Goal: Find contact information: Find contact information

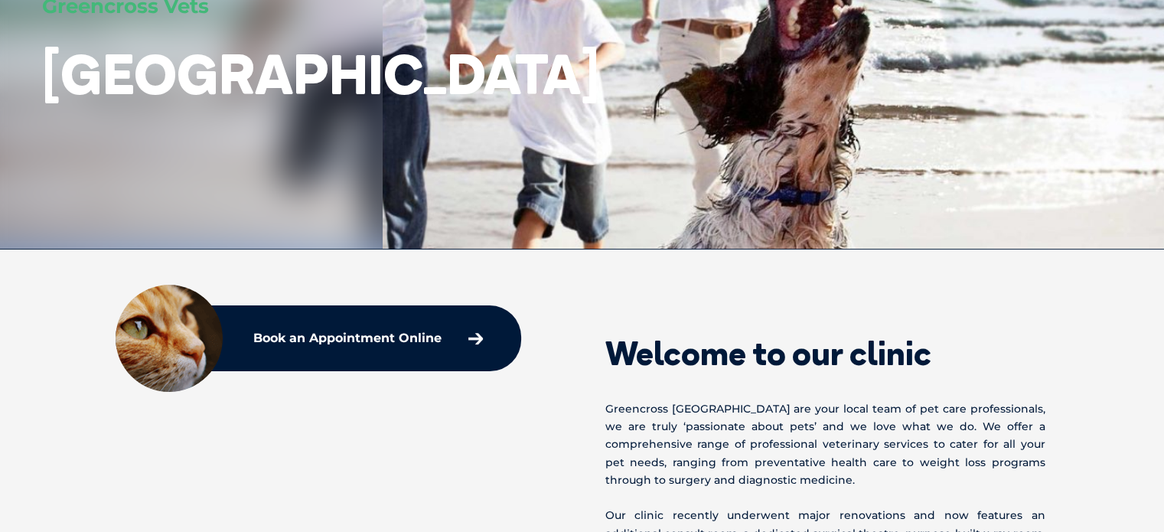
scroll to position [115, 0]
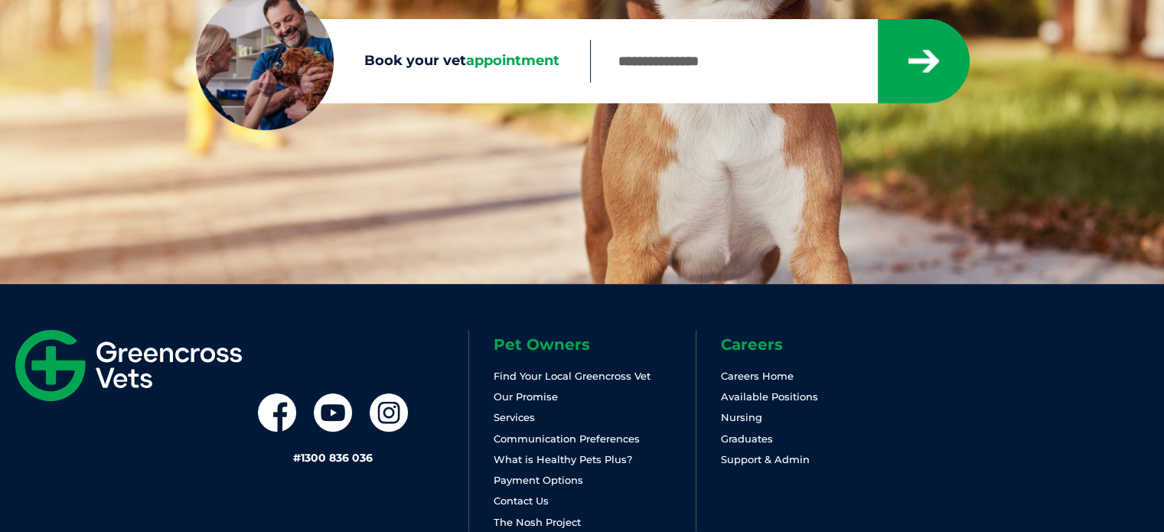
scroll to position [344, 0]
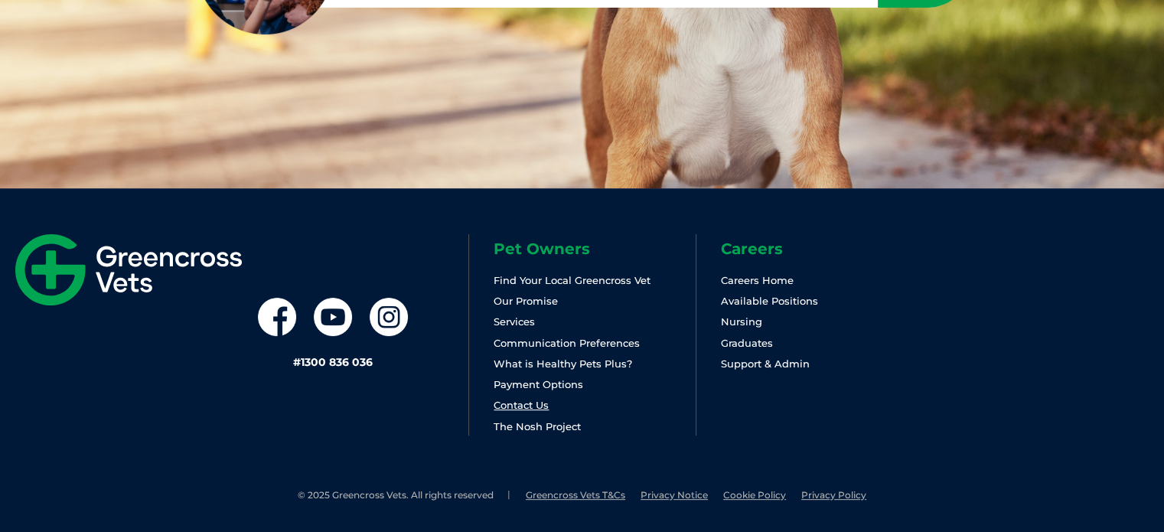
click at [514, 405] on link "Contact Us" at bounding box center [521, 405] width 55 height 12
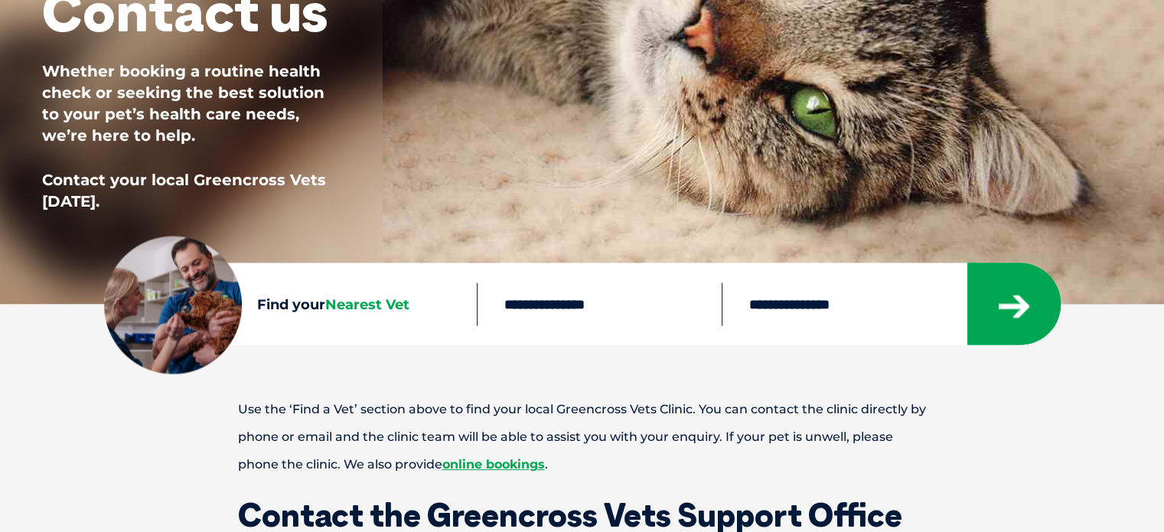
scroll to position [536, 0]
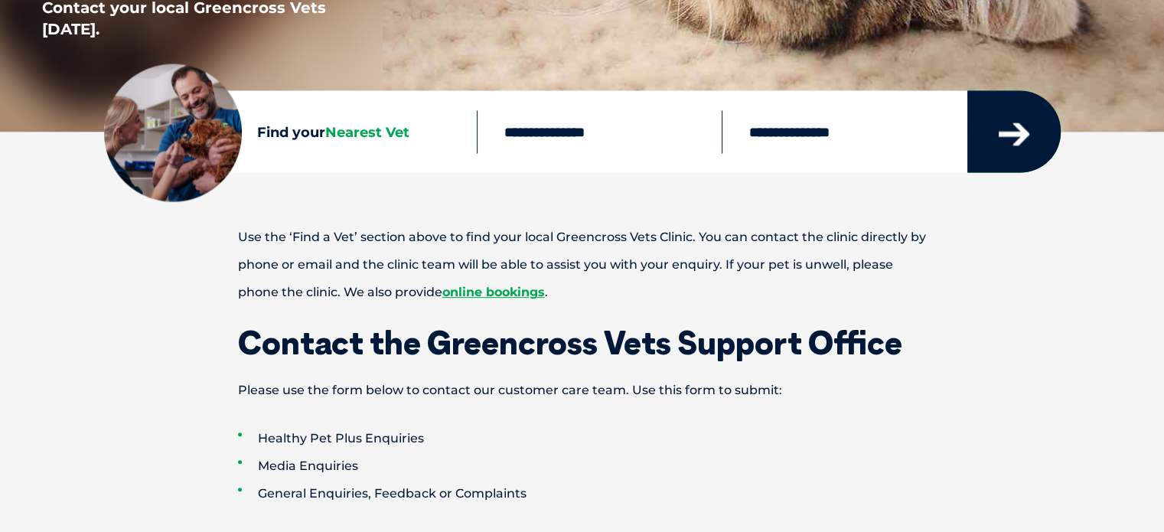
click at [1007, 131] on icon "submit" at bounding box center [1014, 134] width 31 height 23
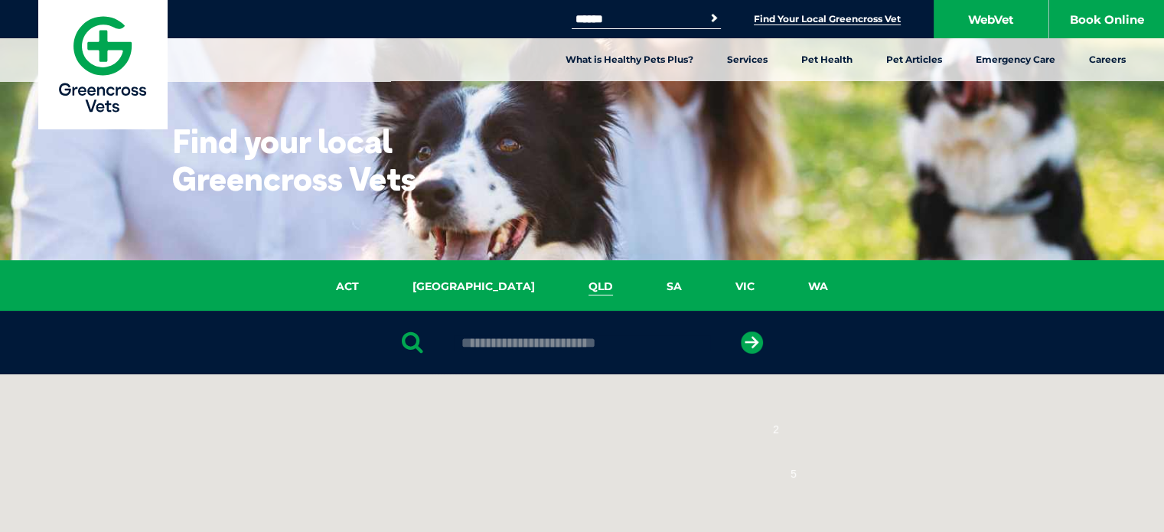
click at [562, 281] on link "QLD" at bounding box center [601, 287] width 78 height 18
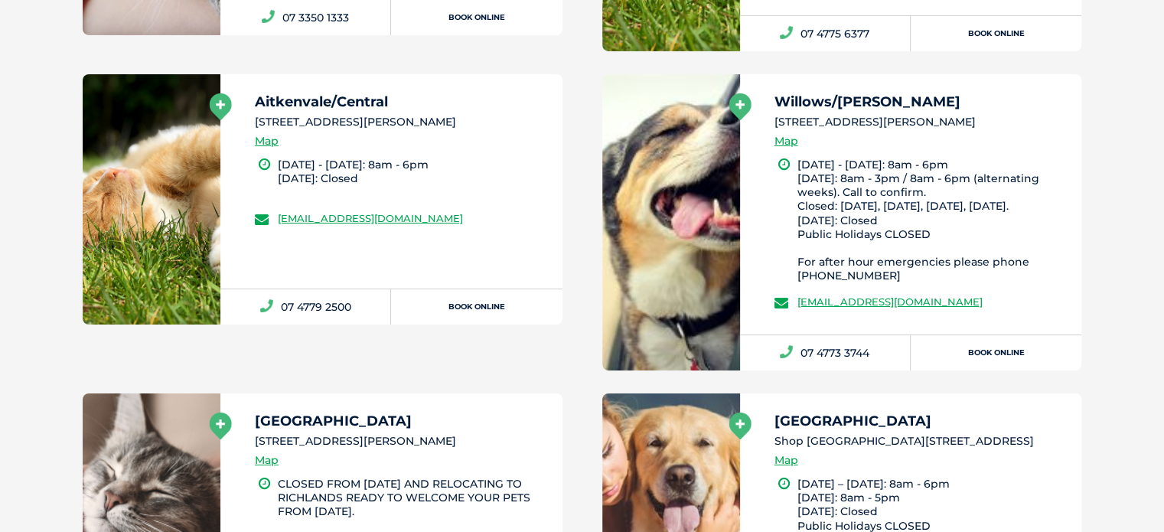
scroll to position [5574, 0]
